Goal: Navigation & Orientation: Find specific page/section

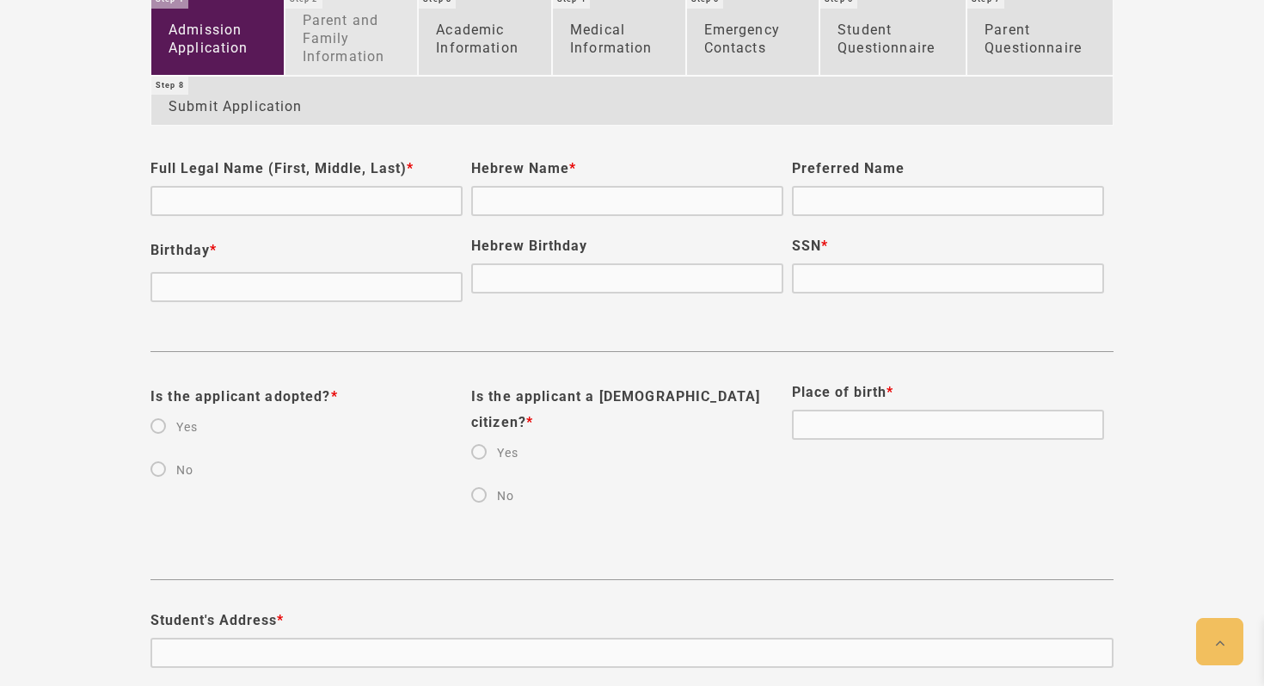
scroll to position [1164, 0]
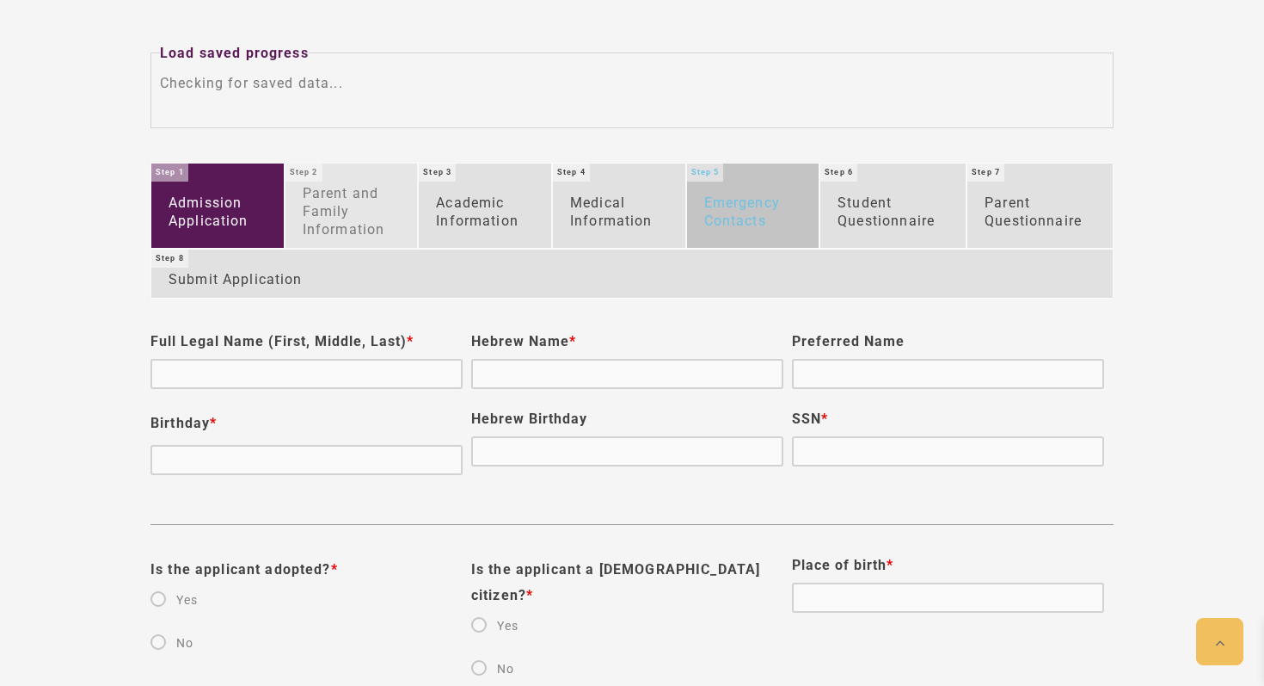
click at [768, 228] on link "Emergency Contacts" at bounding box center [753, 204] width 132 height 83
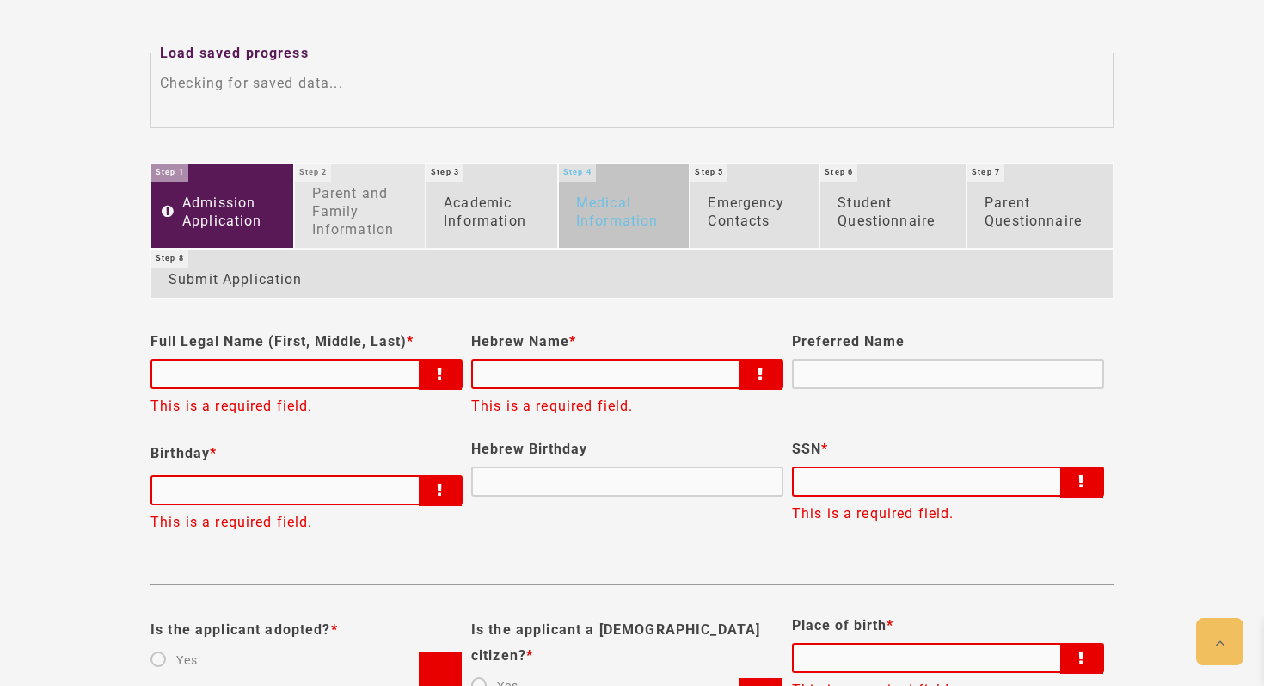
click at [641, 237] on link "Medical Information" at bounding box center [624, 204] width 131 height 83
click at [623, 209] on link "Medical Information" at bounding box center [624, 204] width 131 height 83
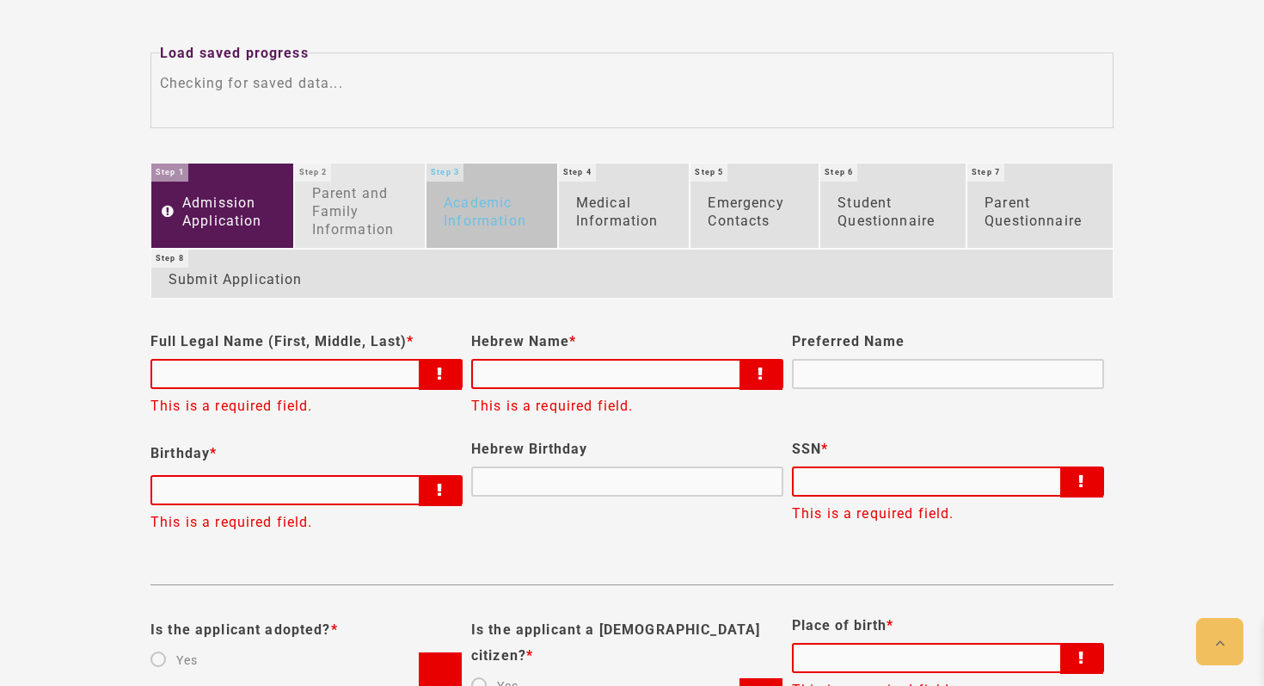
click at [495, 208] on link "Academic Information" at bounding box center [492, 204] width 131 height 83
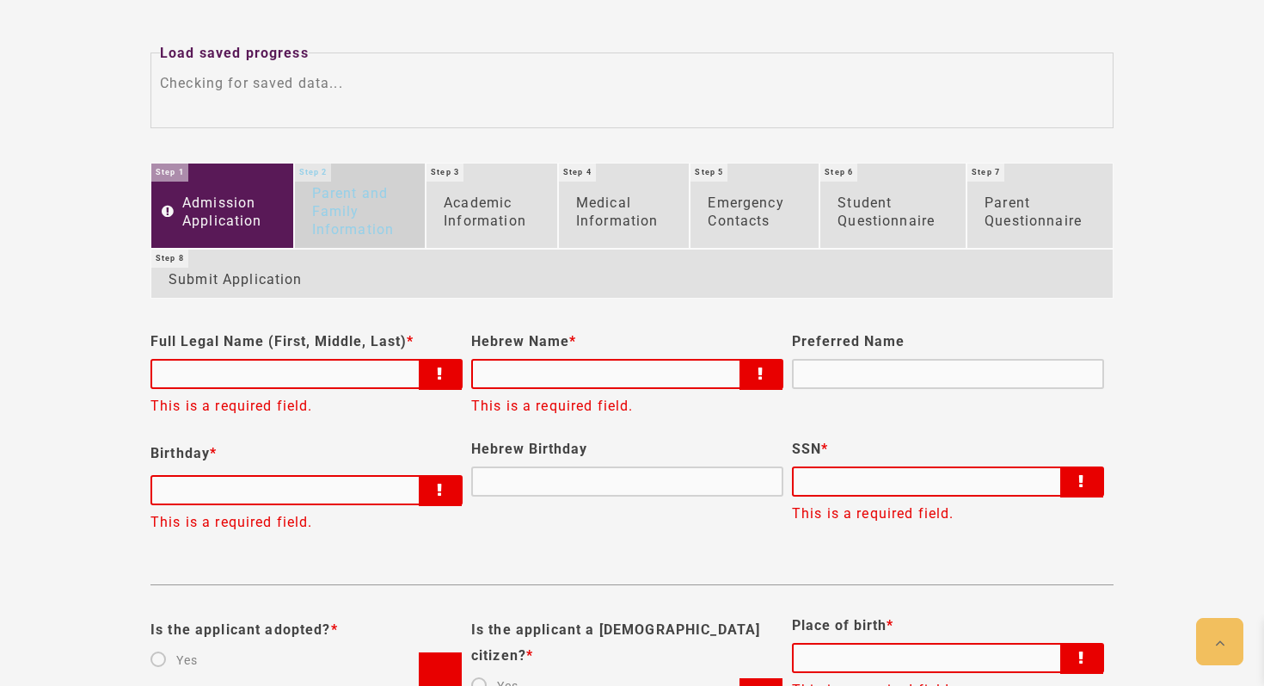
click at [359, 204] on link "Parent and Family Information" at bounding box center [360, 204] width 131 height 83
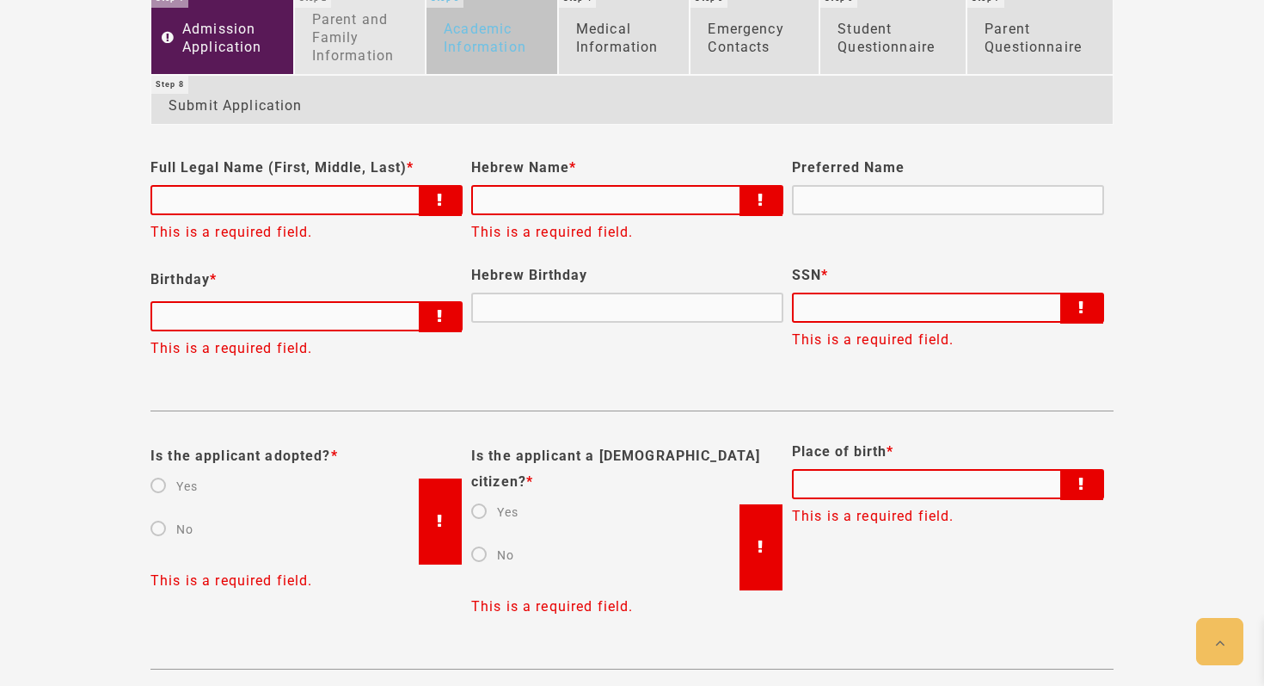
scroll to position [1093, 0]
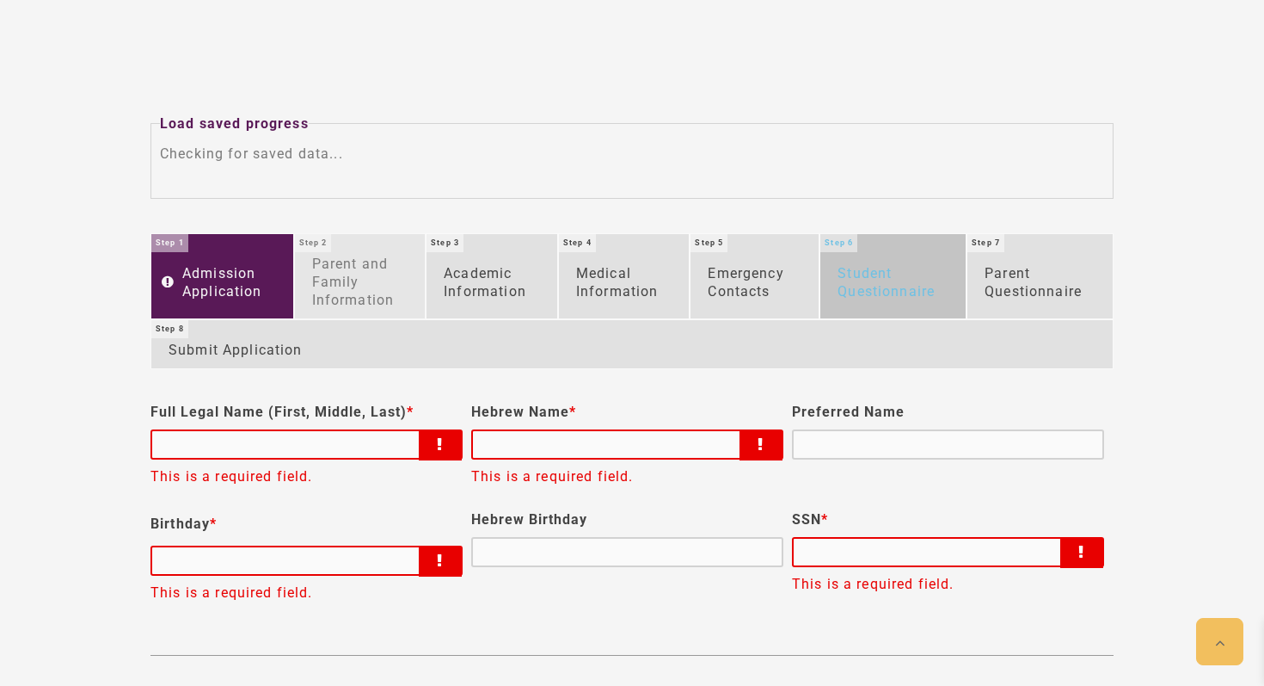
click at [824, 265] on link "Student Questionnaire" at bounding box center [893, 275] width 145 height 83
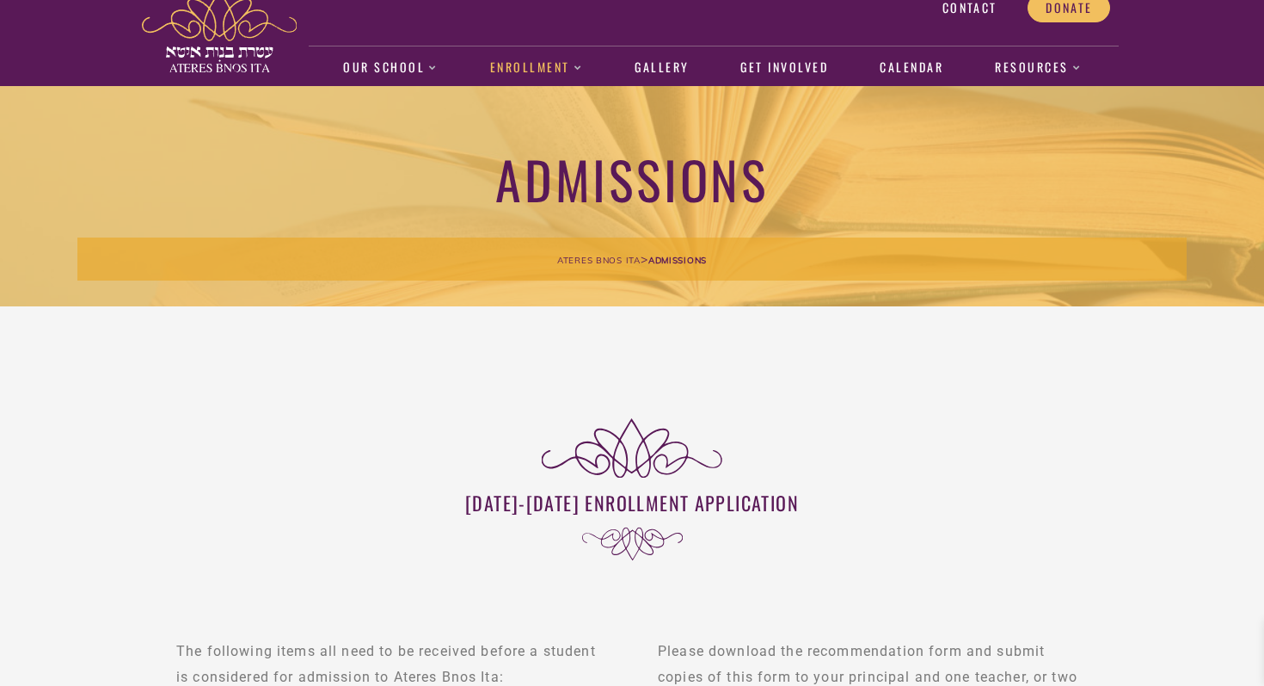
scroll to position [0, 0]
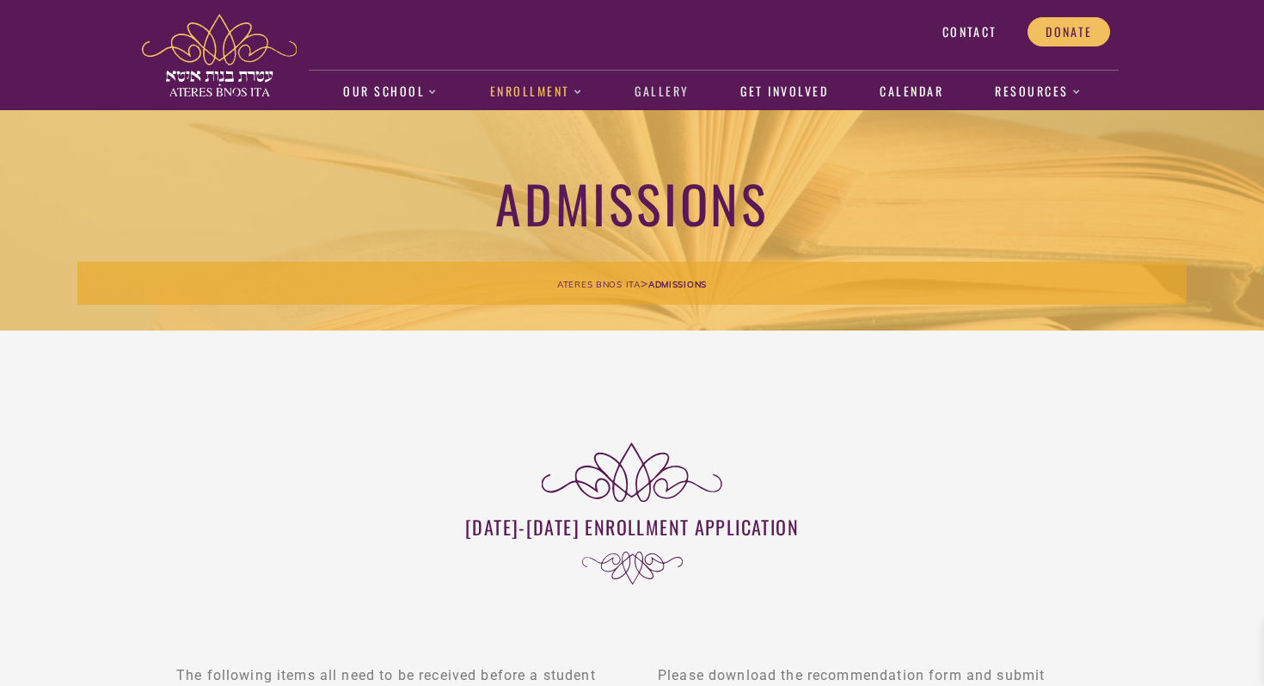
click at [663, 95] on link "Gallery" at bounding box center [662, 92] width 72 height 40
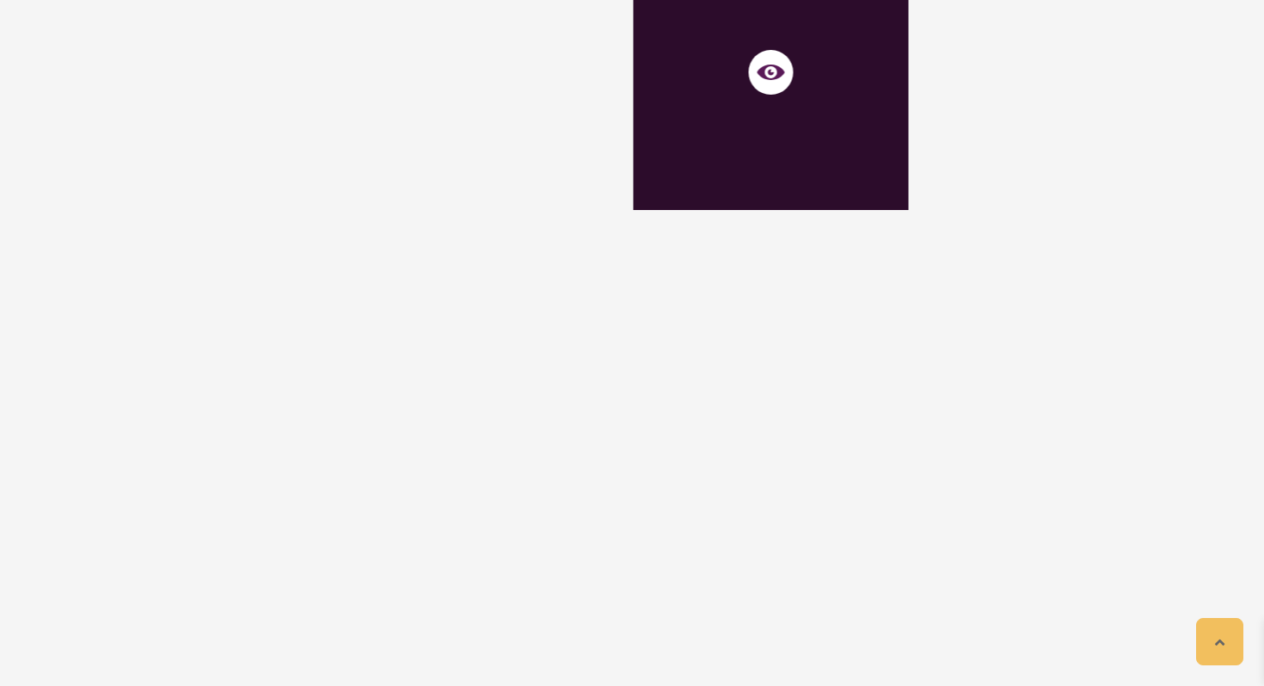
scroll to position [10919, 0]
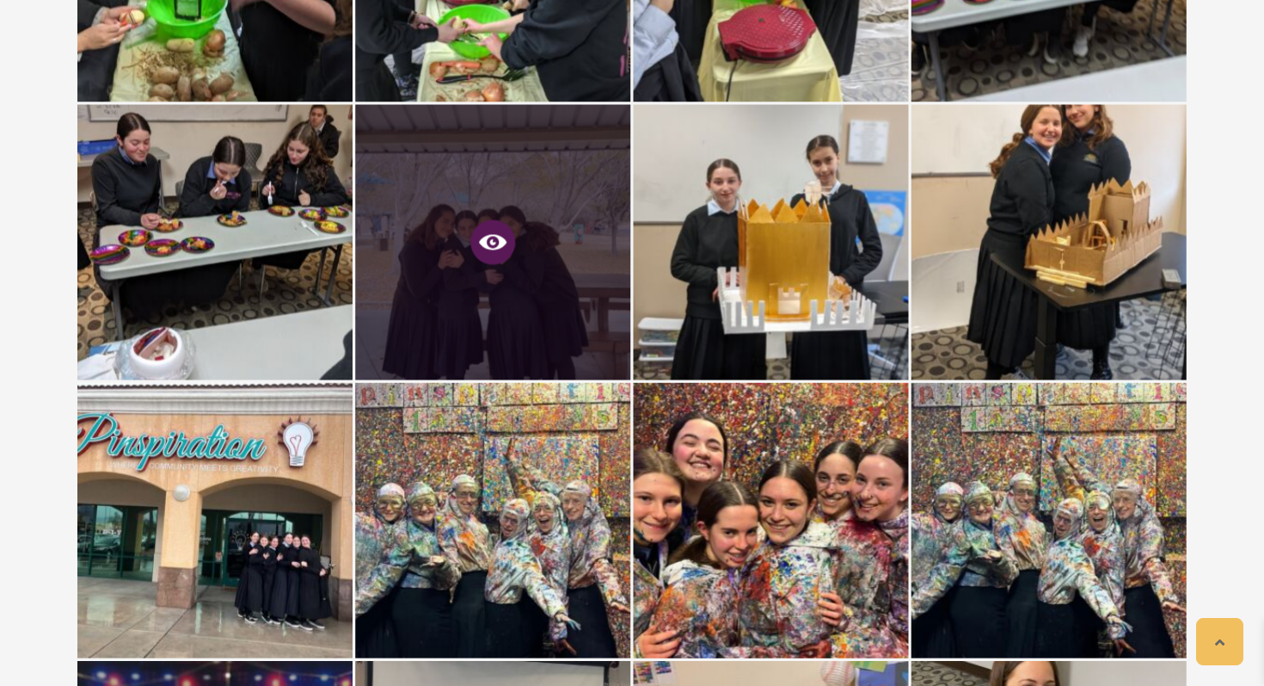
click at [495, 245] on icon at bounding box center [493, 243] width 28 height 28
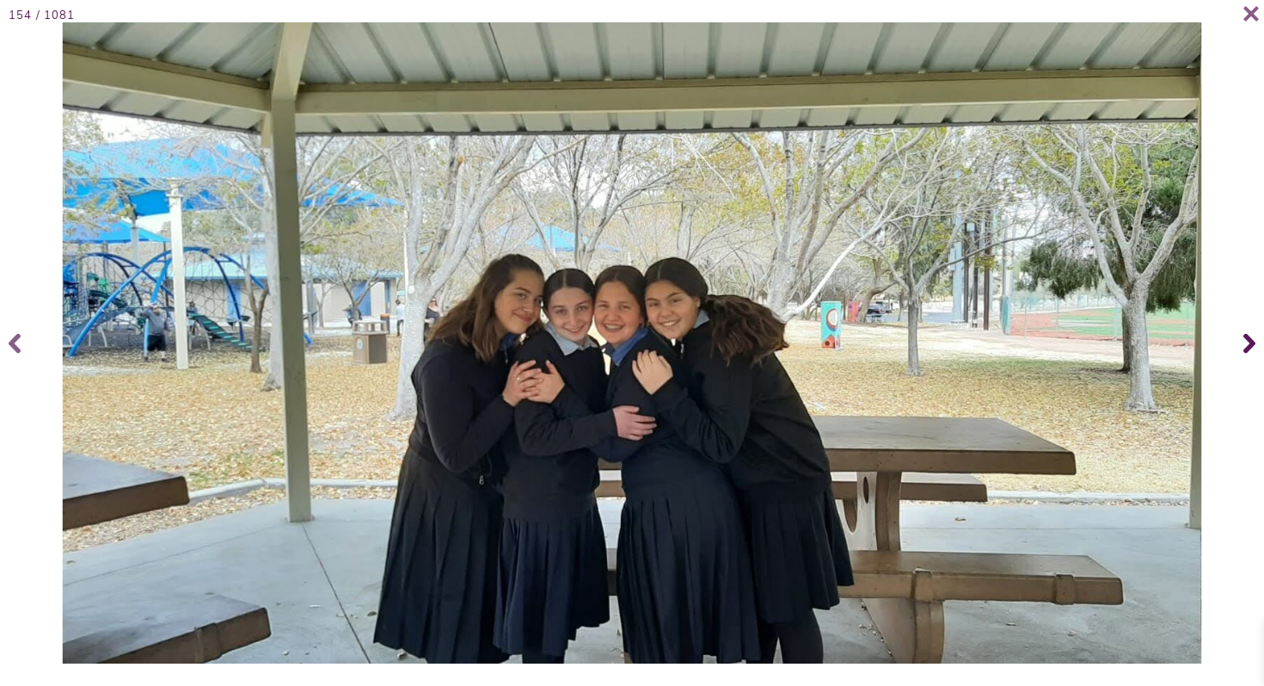
click at [1250, 348] on icon at bounding box center [1250, 343] width 12 height 20
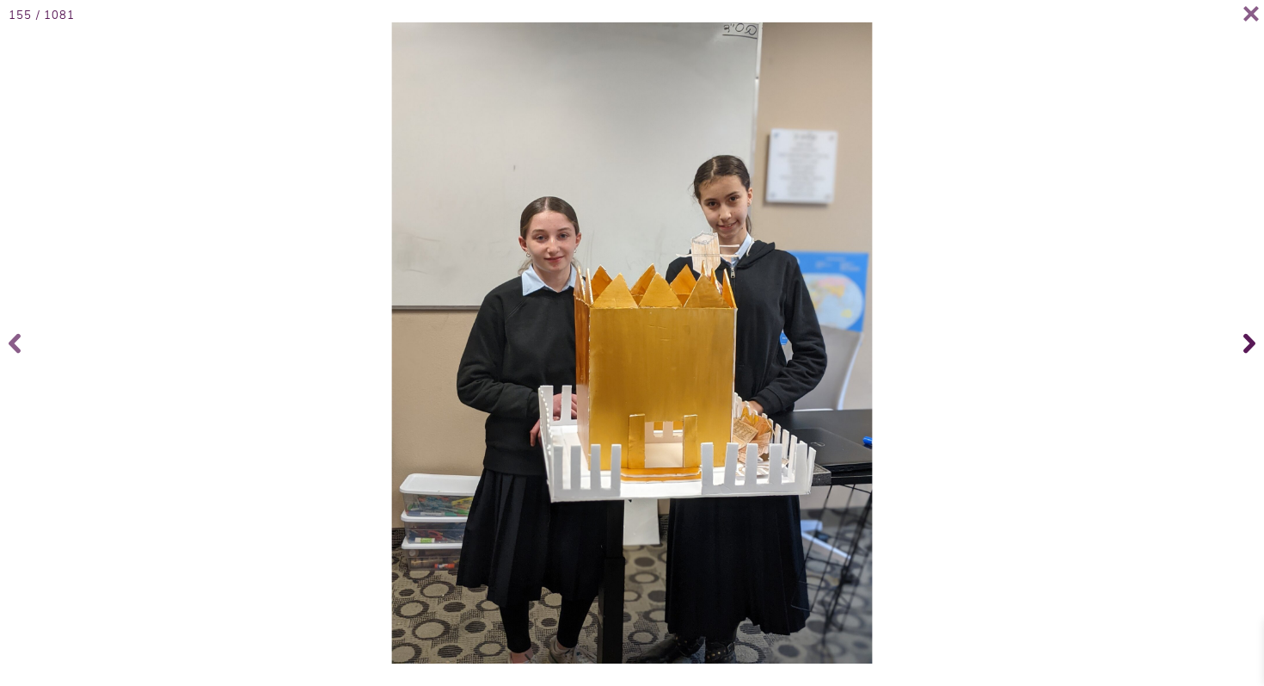
click at [1249, 347] on icon at bounding box center [1250, 343] width 12 height 20
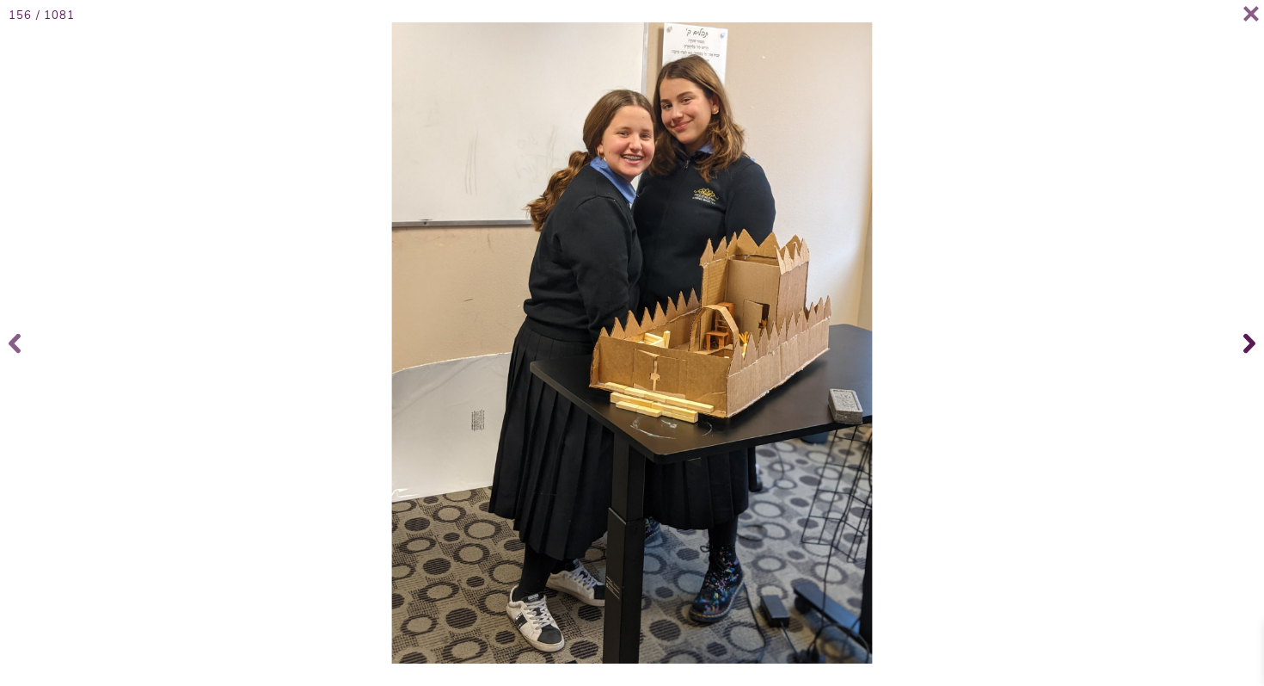
click at [1249, 347] on icon at bounding box center [1250, 343] width 12 height 20
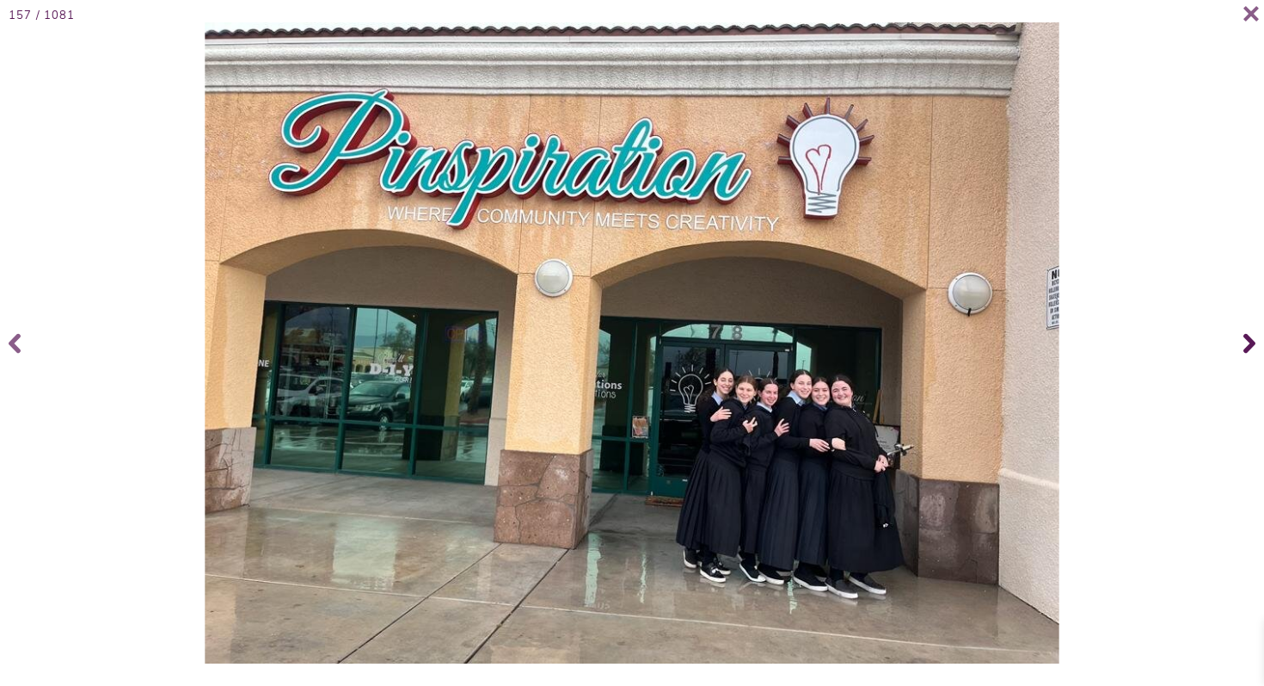
click at [1249, 347] on icon at bounding box center [1250, 343] width 12 height 20
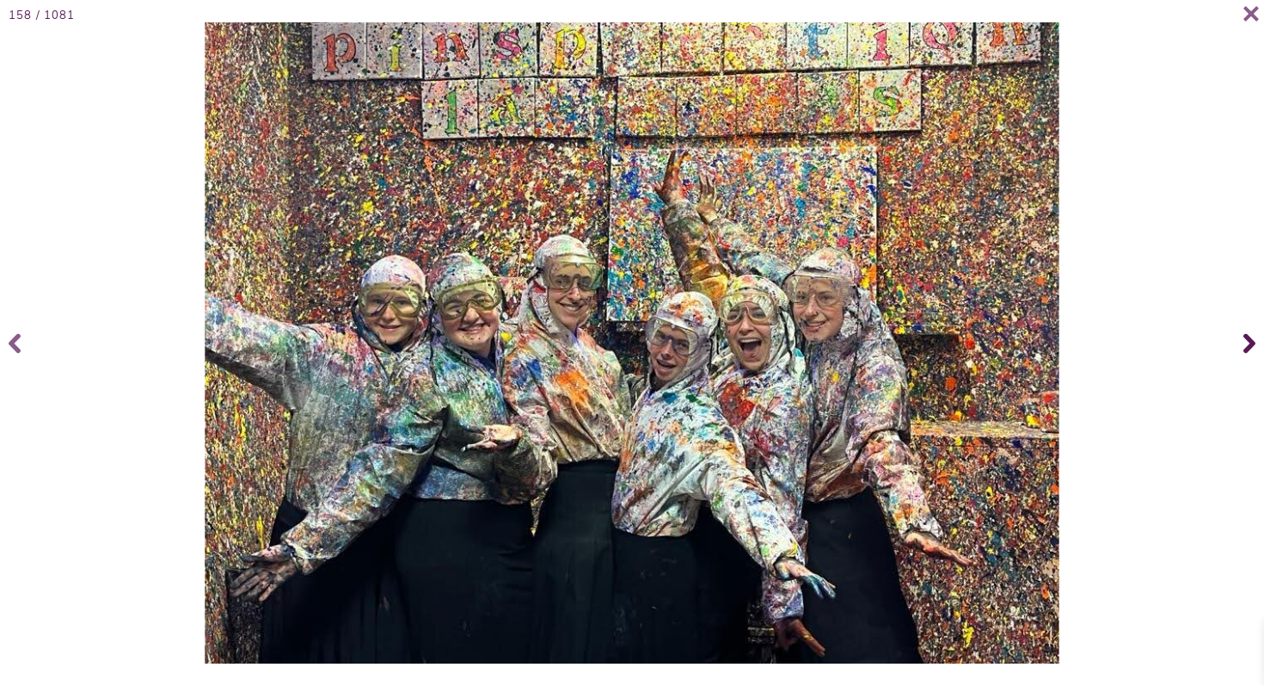
click at [1250, 347] on icon at bounding box center [1250, 343] width 12 height 20
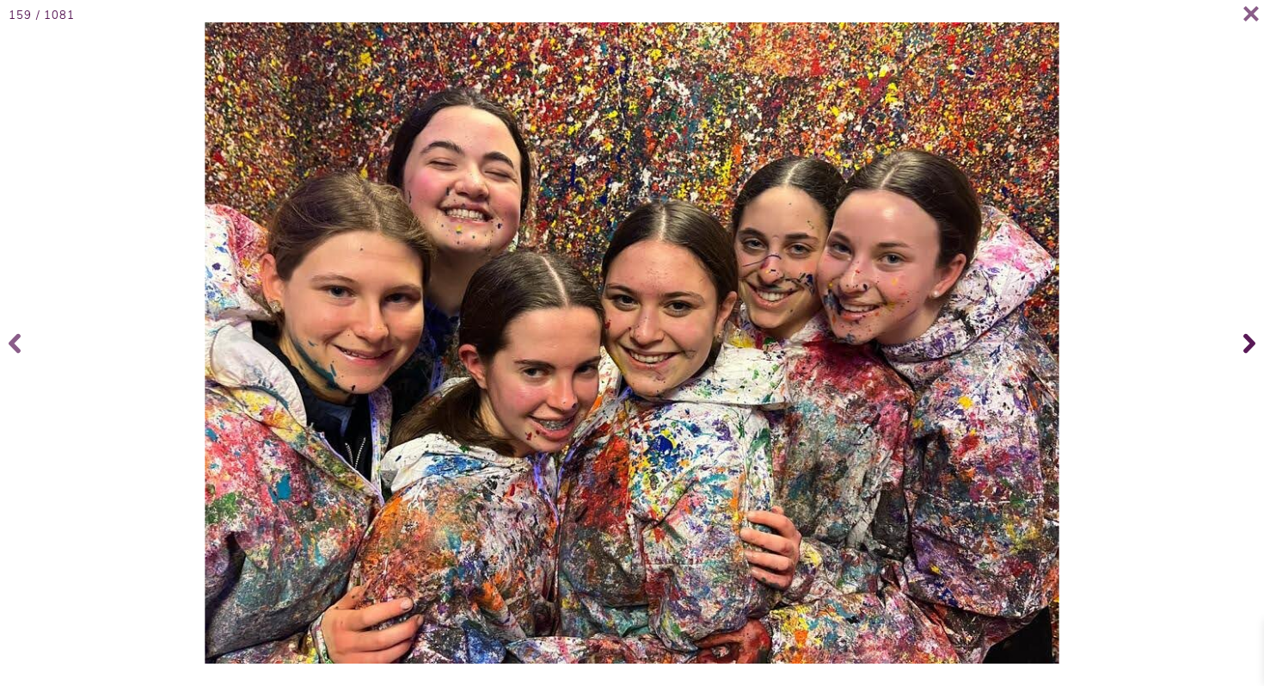
click at [1250, 348] on icon at bounding box center [1250, 343] width 12 height 20
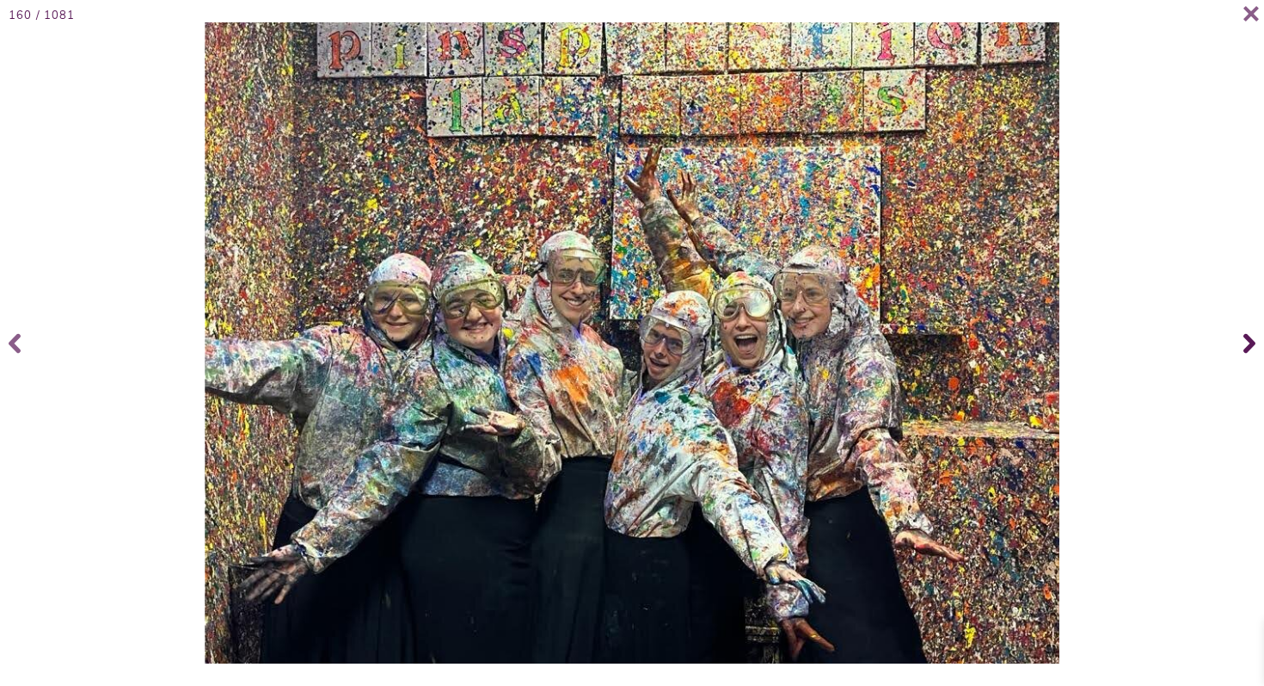
click at [1250, 348] on icon at bounding box center [1250, 343] width 12 height 20
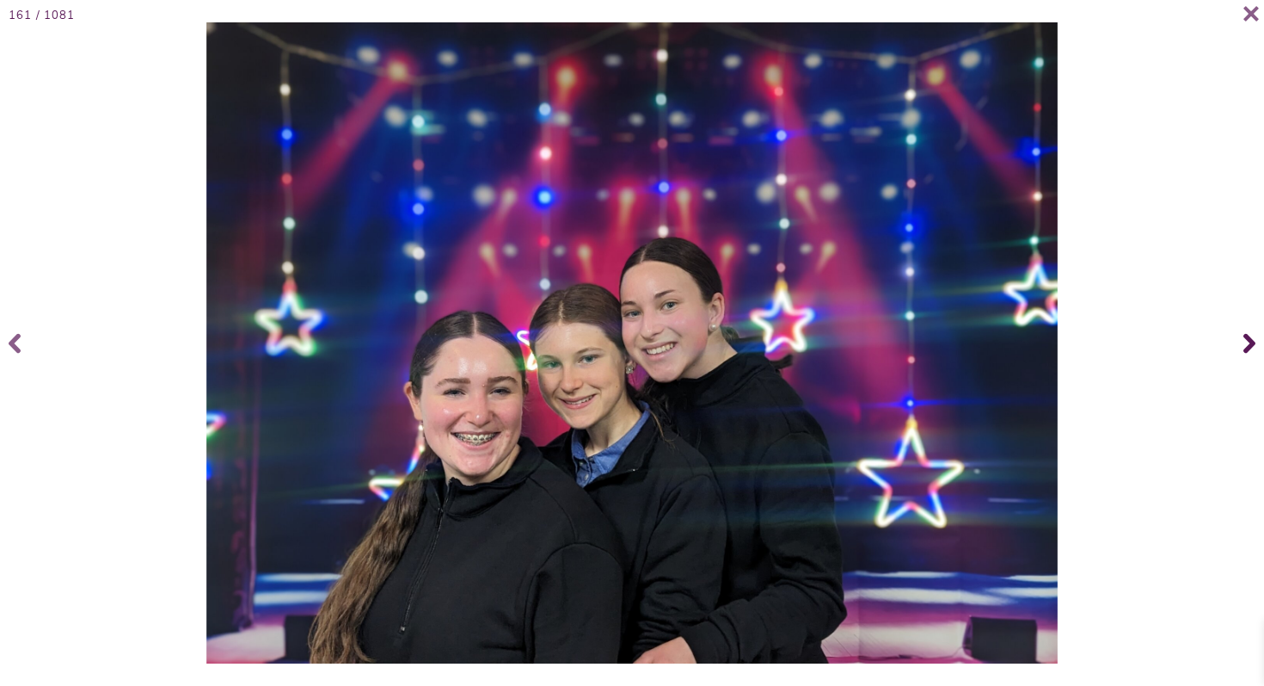
click at [1243, 339] on span at bounding box center [1247, 343] width 34 height 69
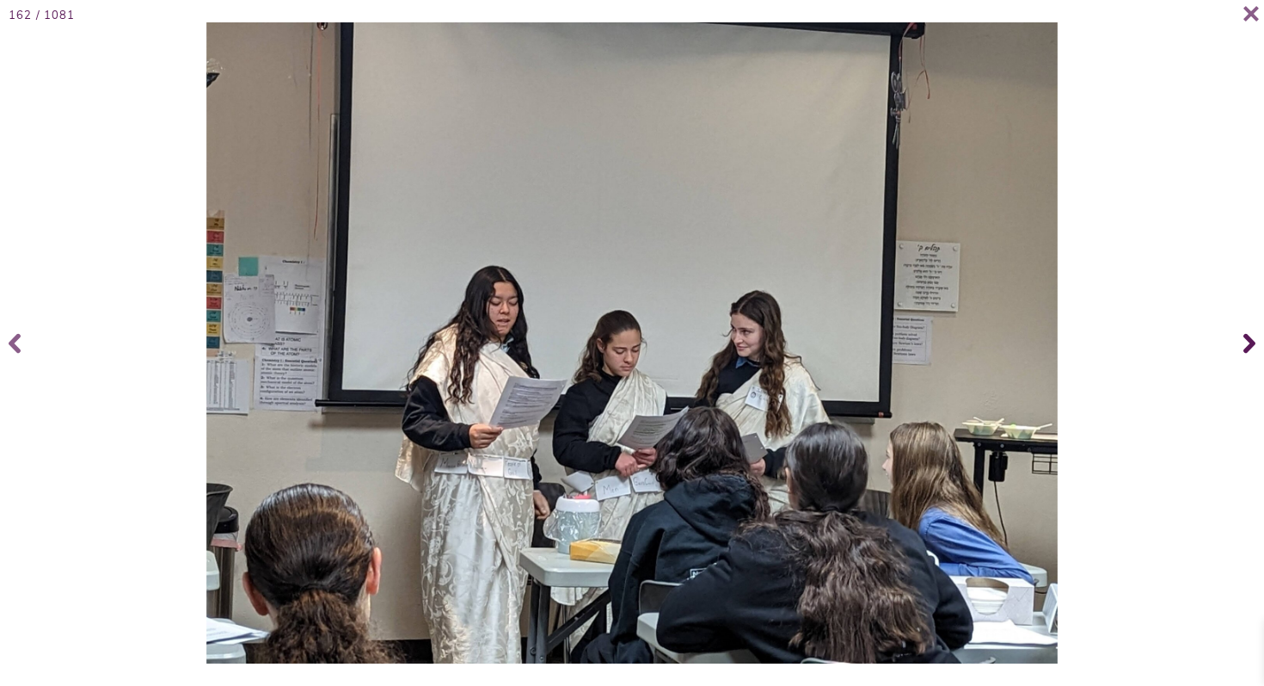
click at [1243, 339] on span at bounding box center [1247, 343] width 34 height 69
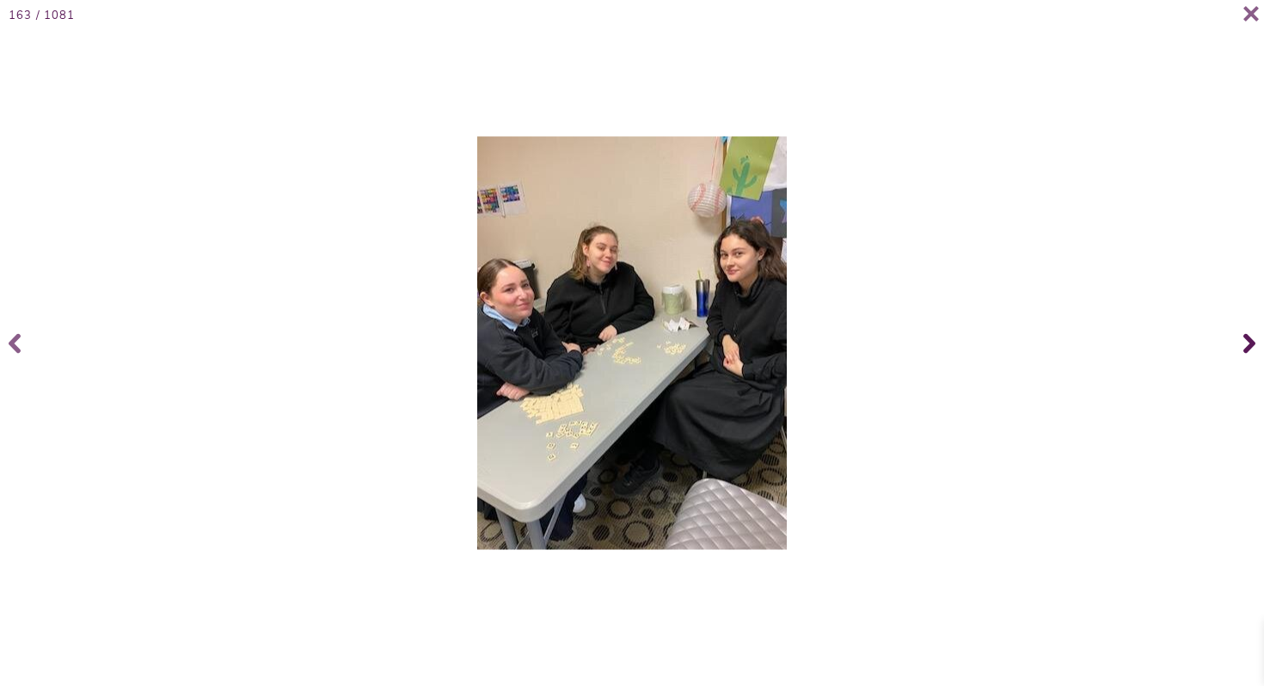
click at [1243, 339] on span at bounding box center [1247, 343] width 34 height 69
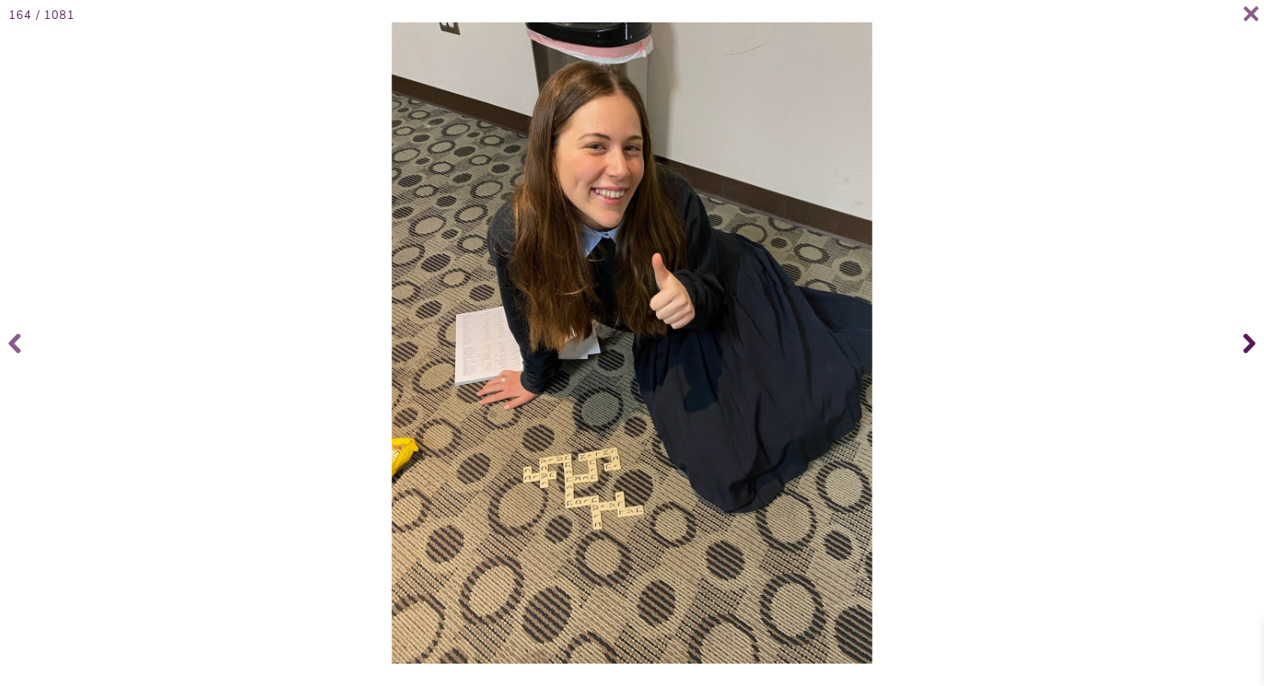
click at [1243, 339] on span at bounding box center [1247, 343] width 34 height 69
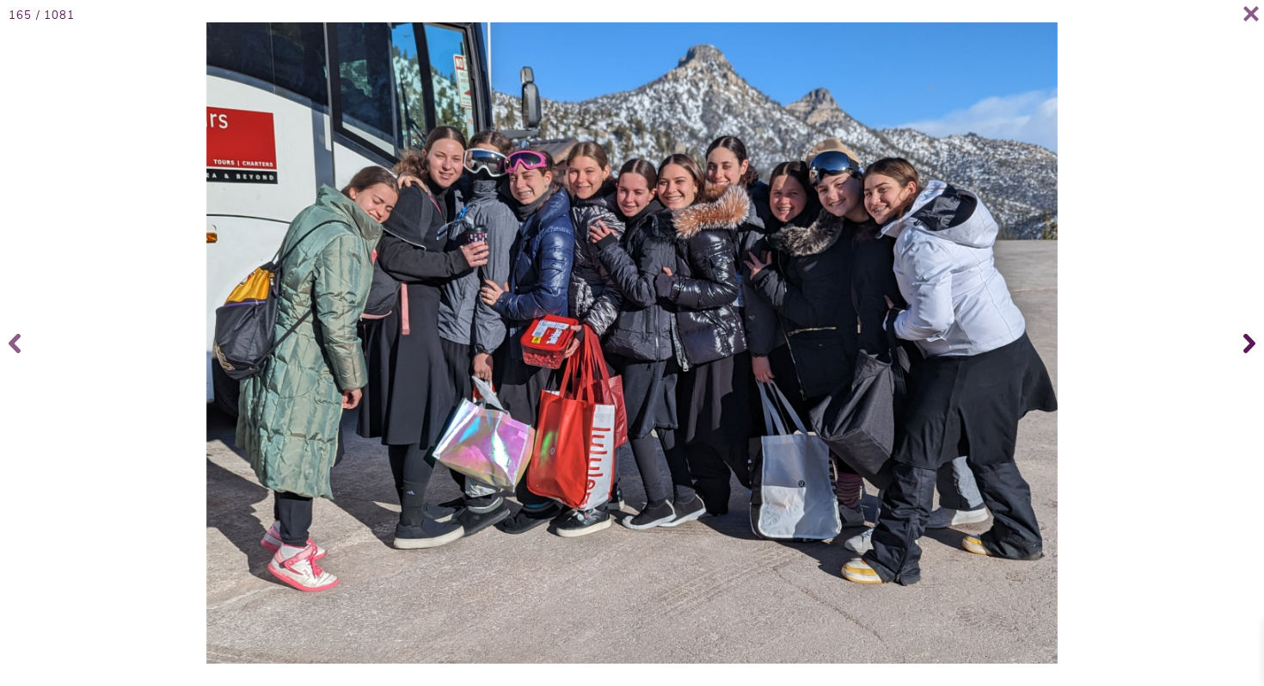
click at [1243, 339] on span at bounding box center [1247, 343] width 34 height 69
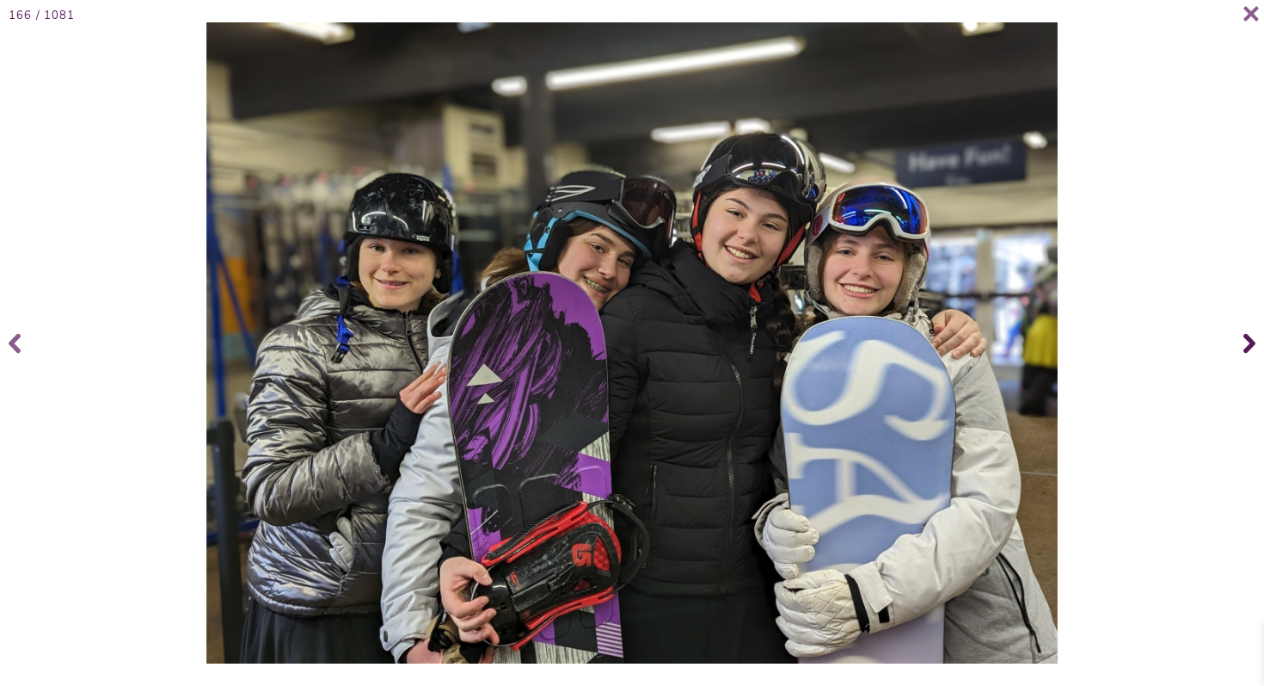
click at [1243, 339] on span at bounding box center [1247, 343] width 34 height 69
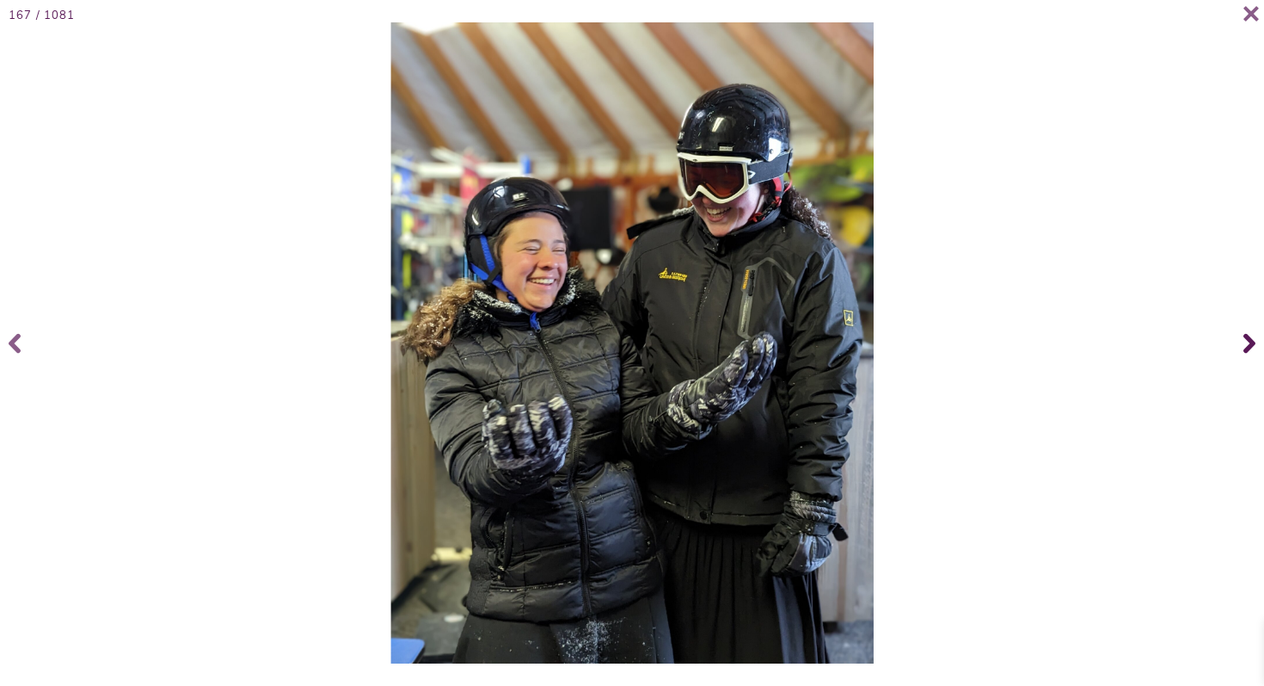
click at [1243, 339] on span at bounding box center [1247, 343] width 34 height 69
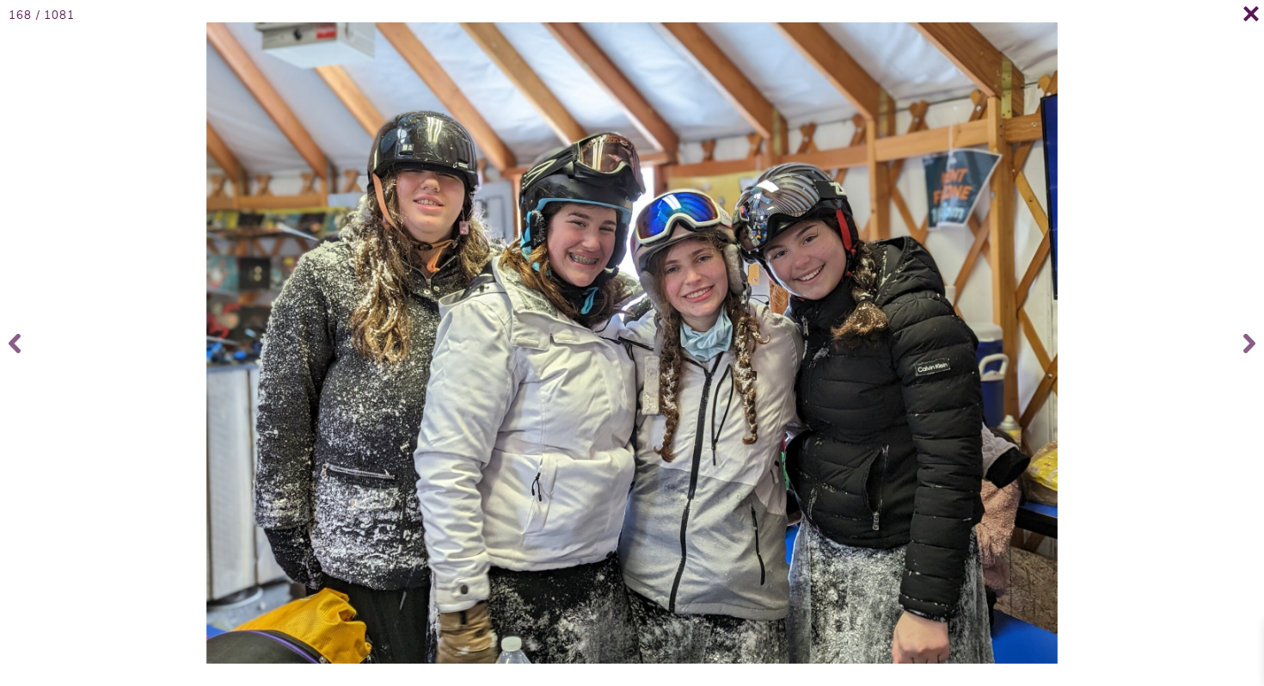
click at [1250, 8] on icon at bounding box center [1251, 13] width 17 height 17
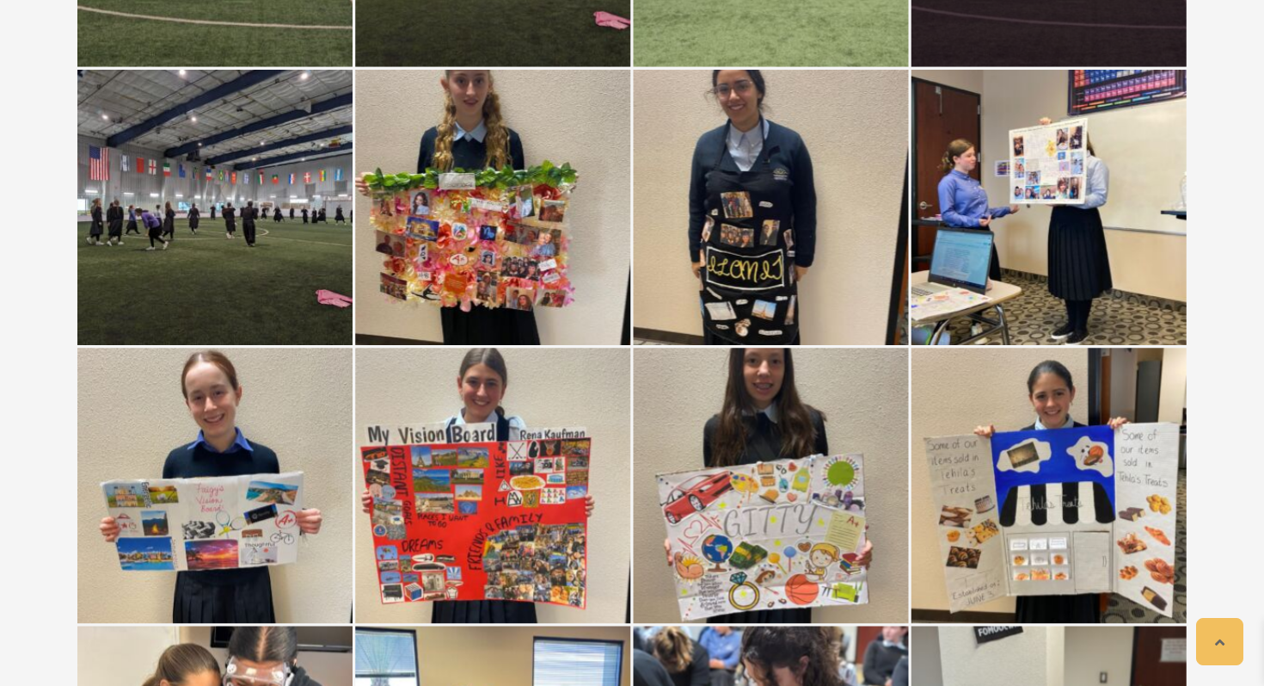
scroll to position [7218, 0]
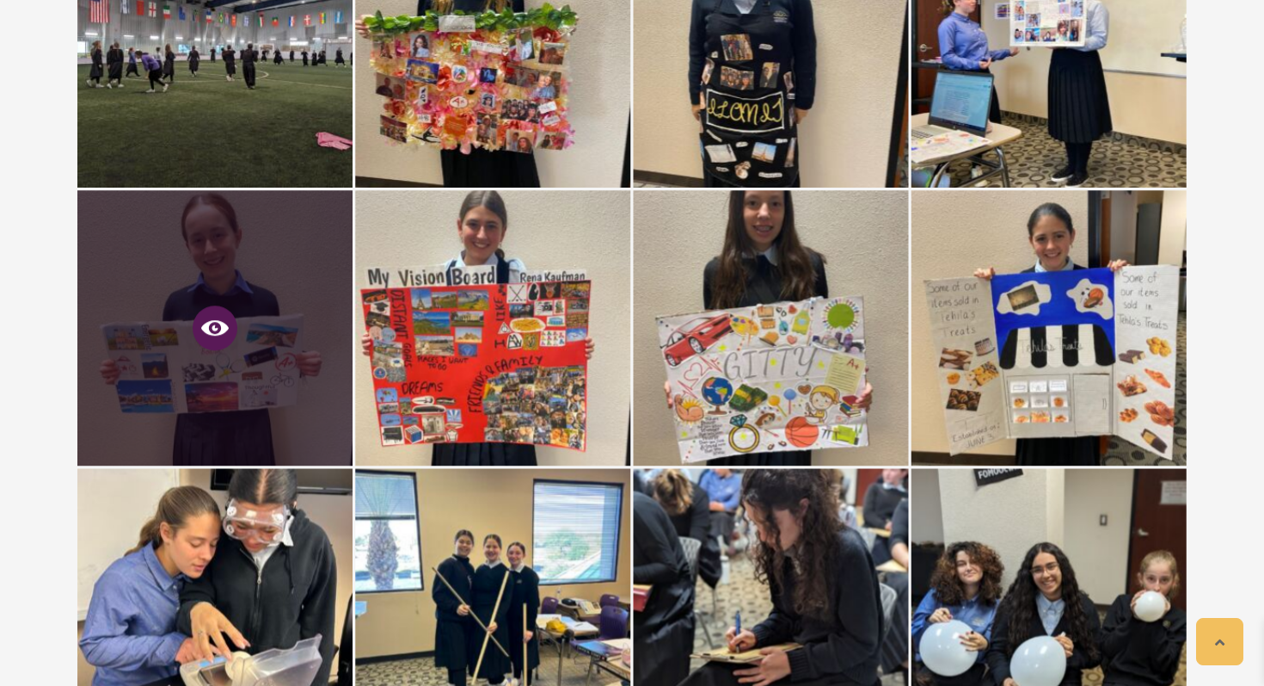
click at [210, 332] on icon at bounding box center [215, 327] width 28 height 15
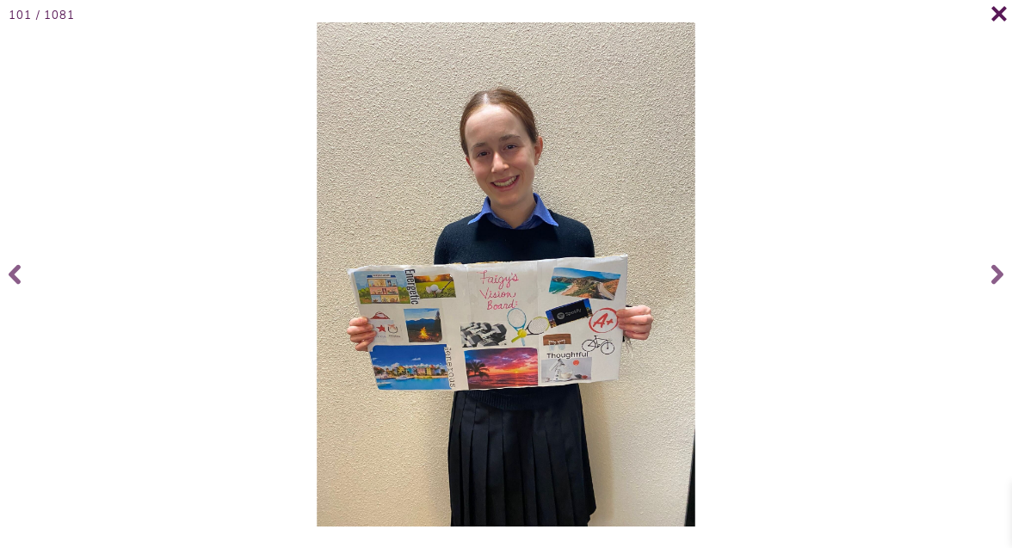
click at [994, 15] on icon at bounding box center [998, 13] width 15 height 15
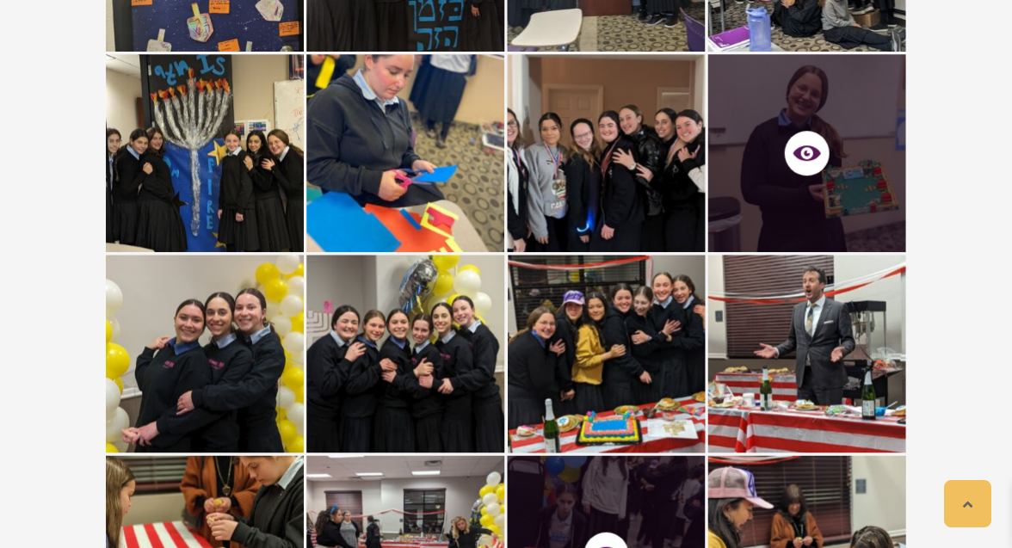
scroll to position [6922, 0]
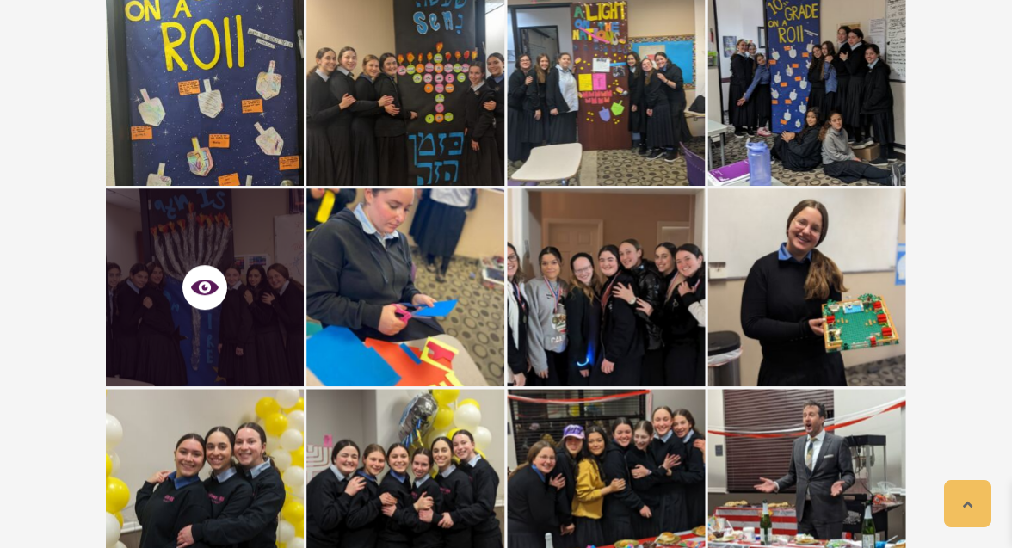
click at [244, 237] on div at bounding box center [205, 287] width 198 height 198
click at [205, 280] on icon at bounding box center [205, 287] width 28 height 15
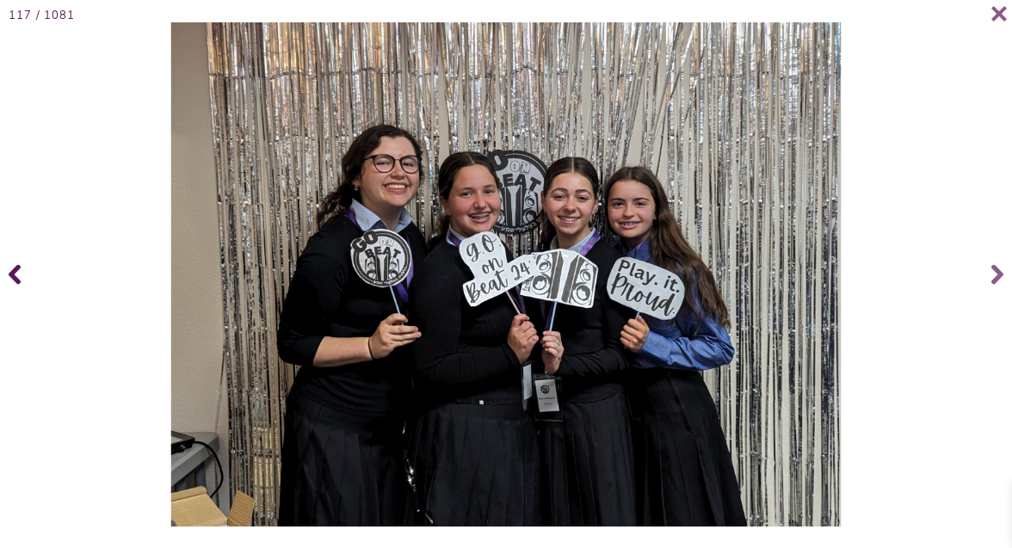
click at [14, 268] on icon at bounding box center [15, 274] width 12 height 20
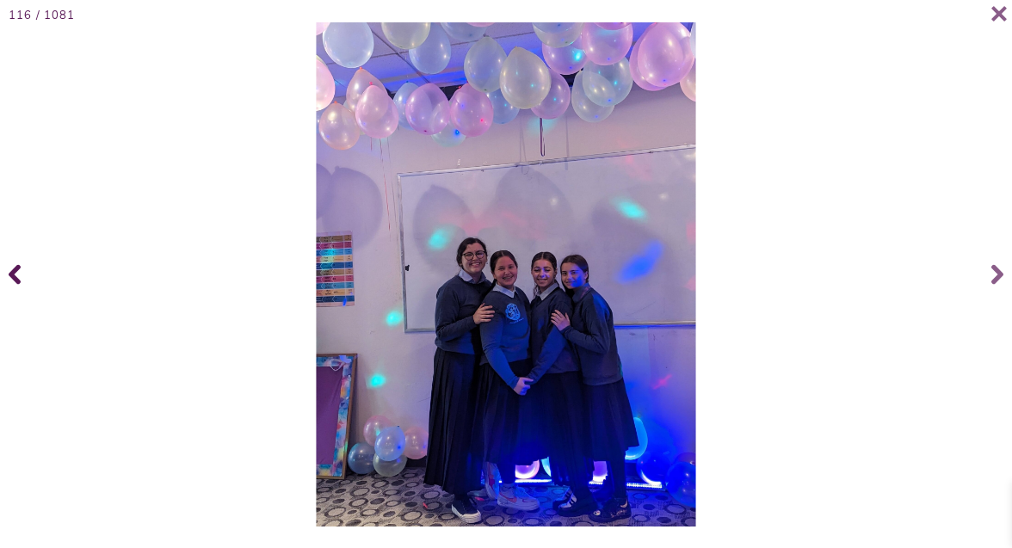
click at [16, 272] on icon at bounding box center [15, 274] width 12 height 69
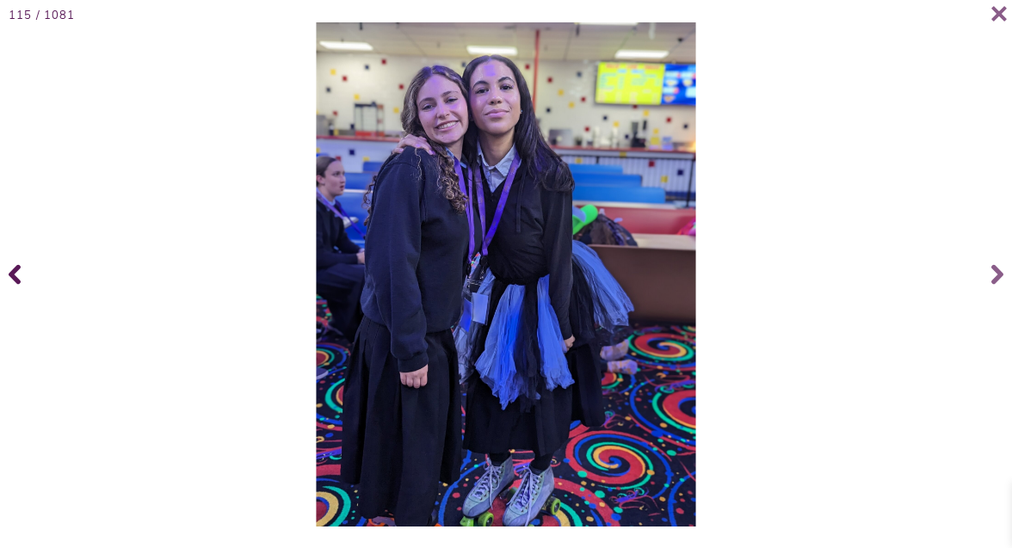
click at [16, 272] on icon at bounding box center [15, 274] width 12 height 20
